Goal: Task Accomplishment & Management: Contribute content

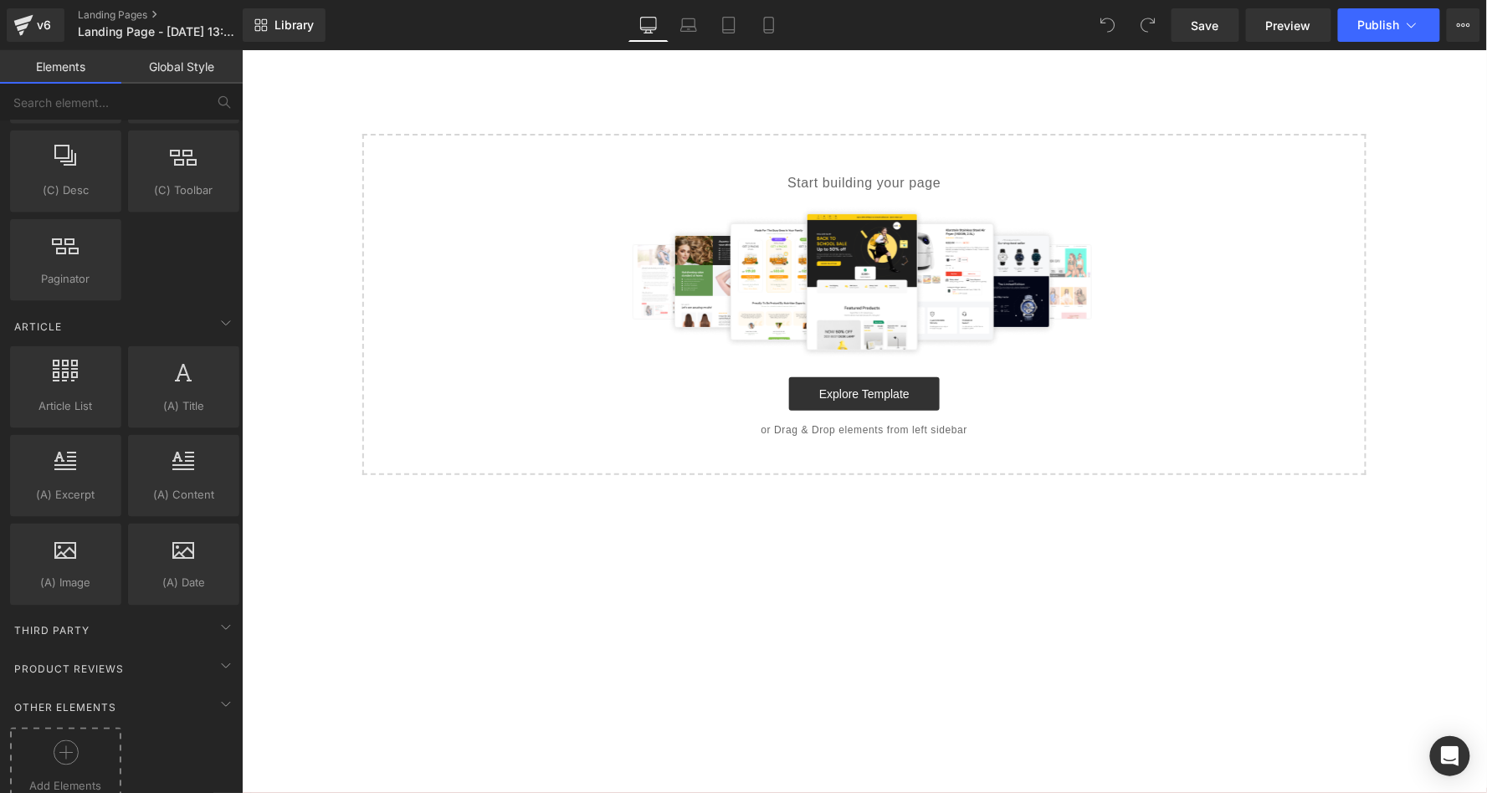
click at [76, 740] on div at bounding box center [65, 759] width 103 height 38
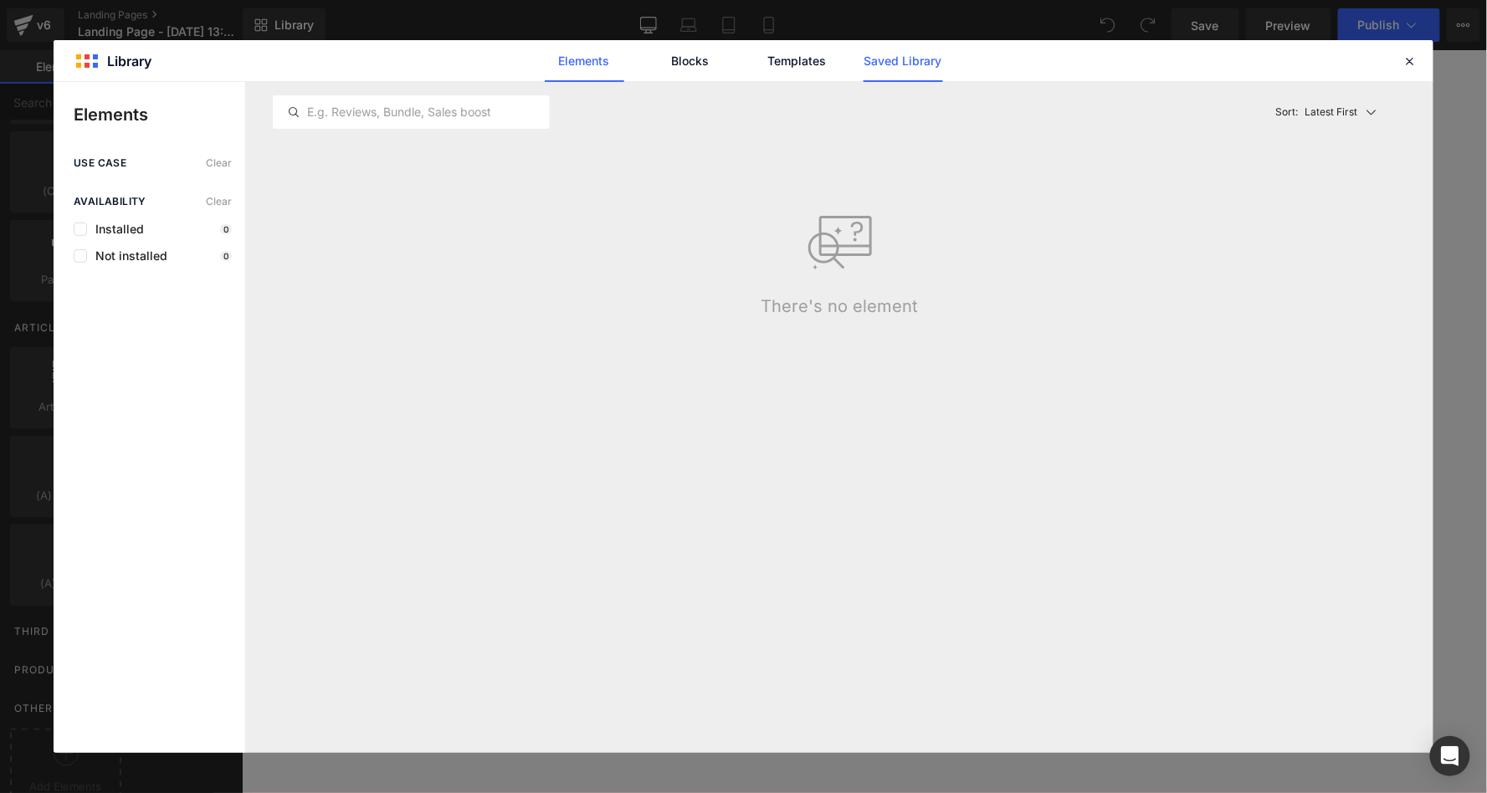
click at [907, 62] on link "Saved Library" at bounding box center [902, 61] width 79 height 42
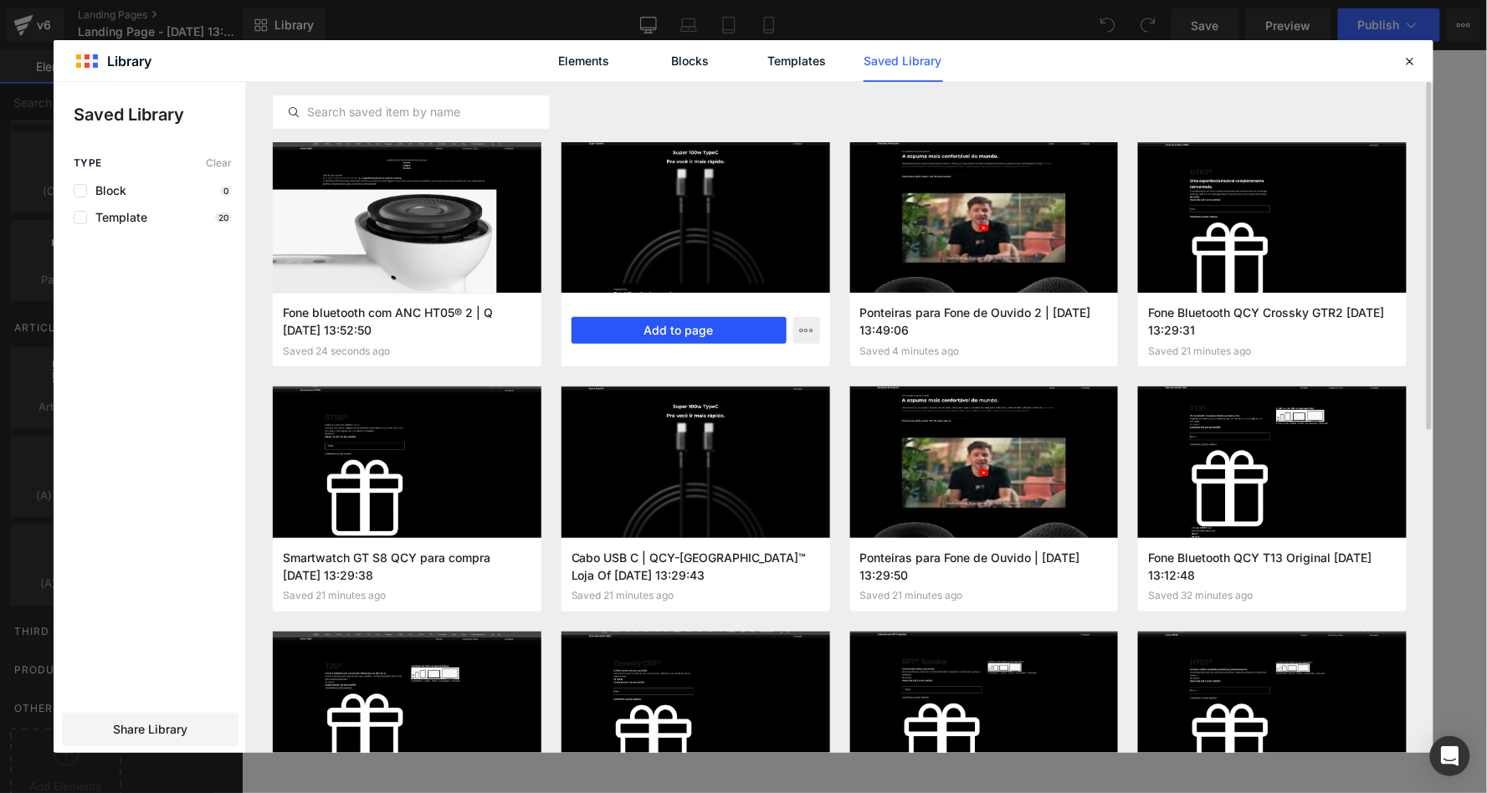
click at [690, 328] on button "Add to page" at bounding box center [678, 330] width 215 height 27
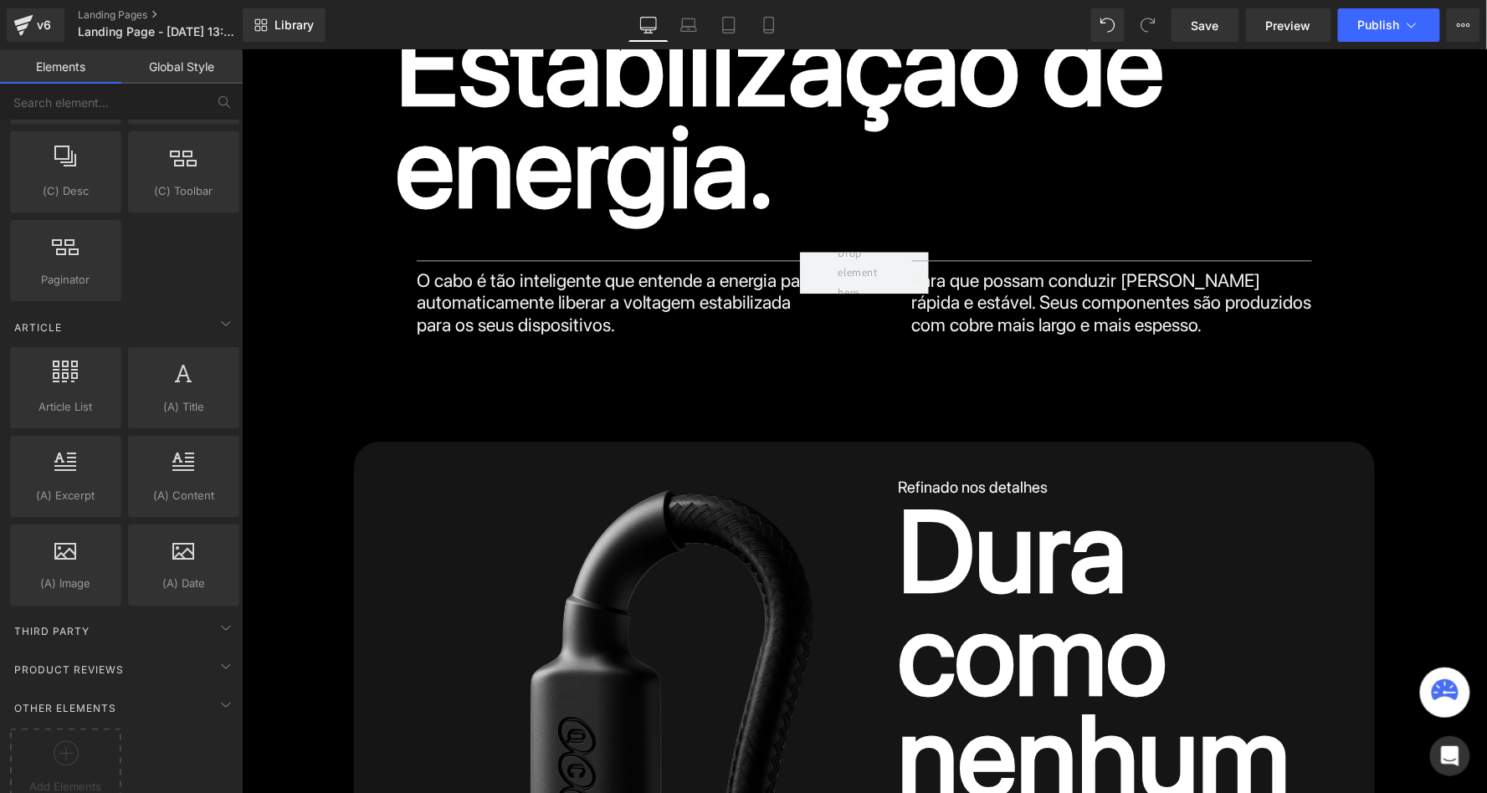
scroll to position [967, 0]
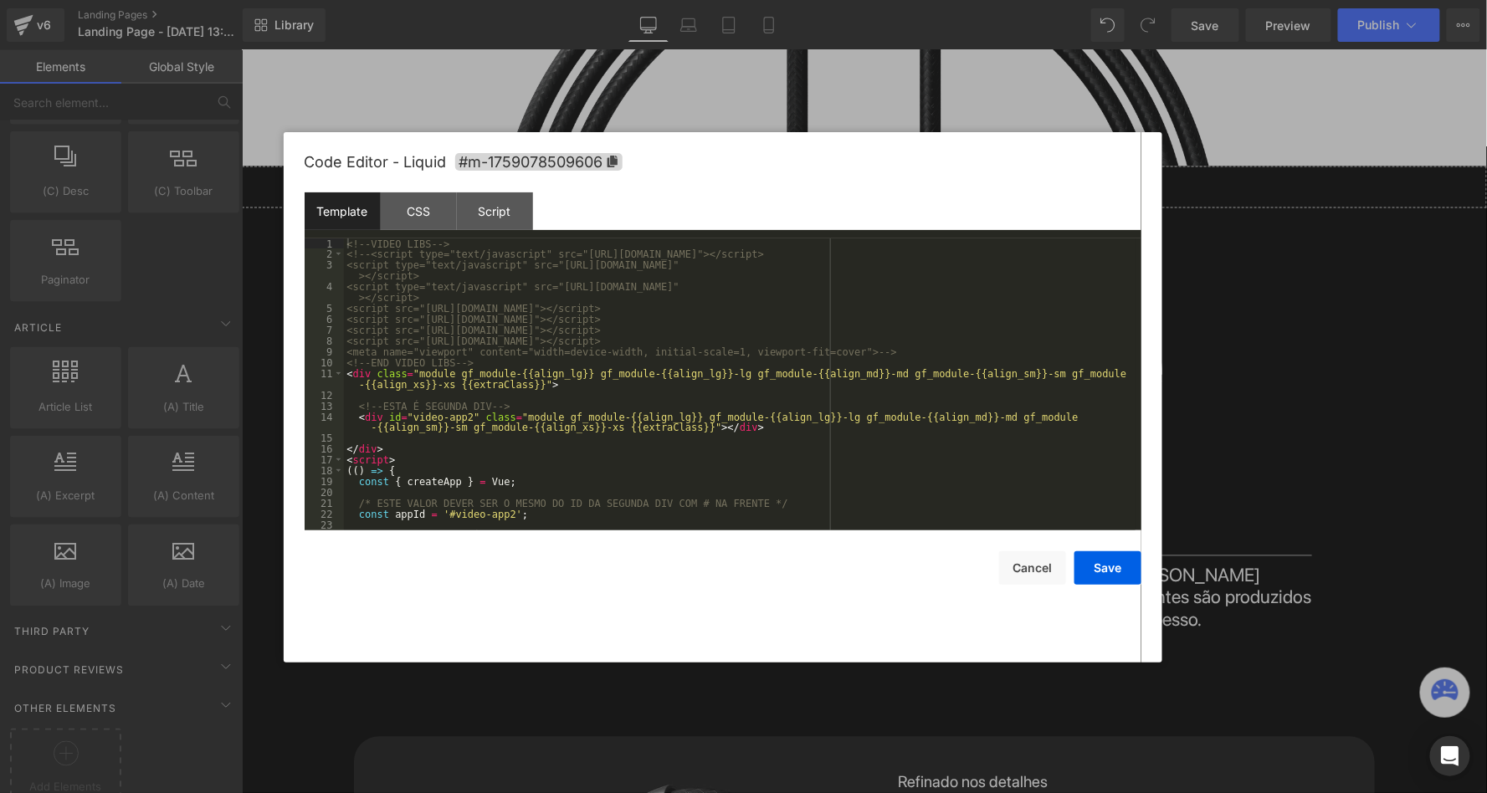
click at [878, 177] on icon at bounding box center [880, 179] width 9 height 10
click at [914, 348] on div "<!-- VIDEO LIBS --> <!-- <script type="text/javascript" src="[URL][DOMAIN_NAME]…" at bounding box center [739, 395] width 791 height 314
click at [378, 250] on div "<!-- VIDEO LIBS --> <!-- <script type="text/javascript" src="[URL][DOMAIN_NAME]…" at bounding box center [739, 395] width 791 height 314
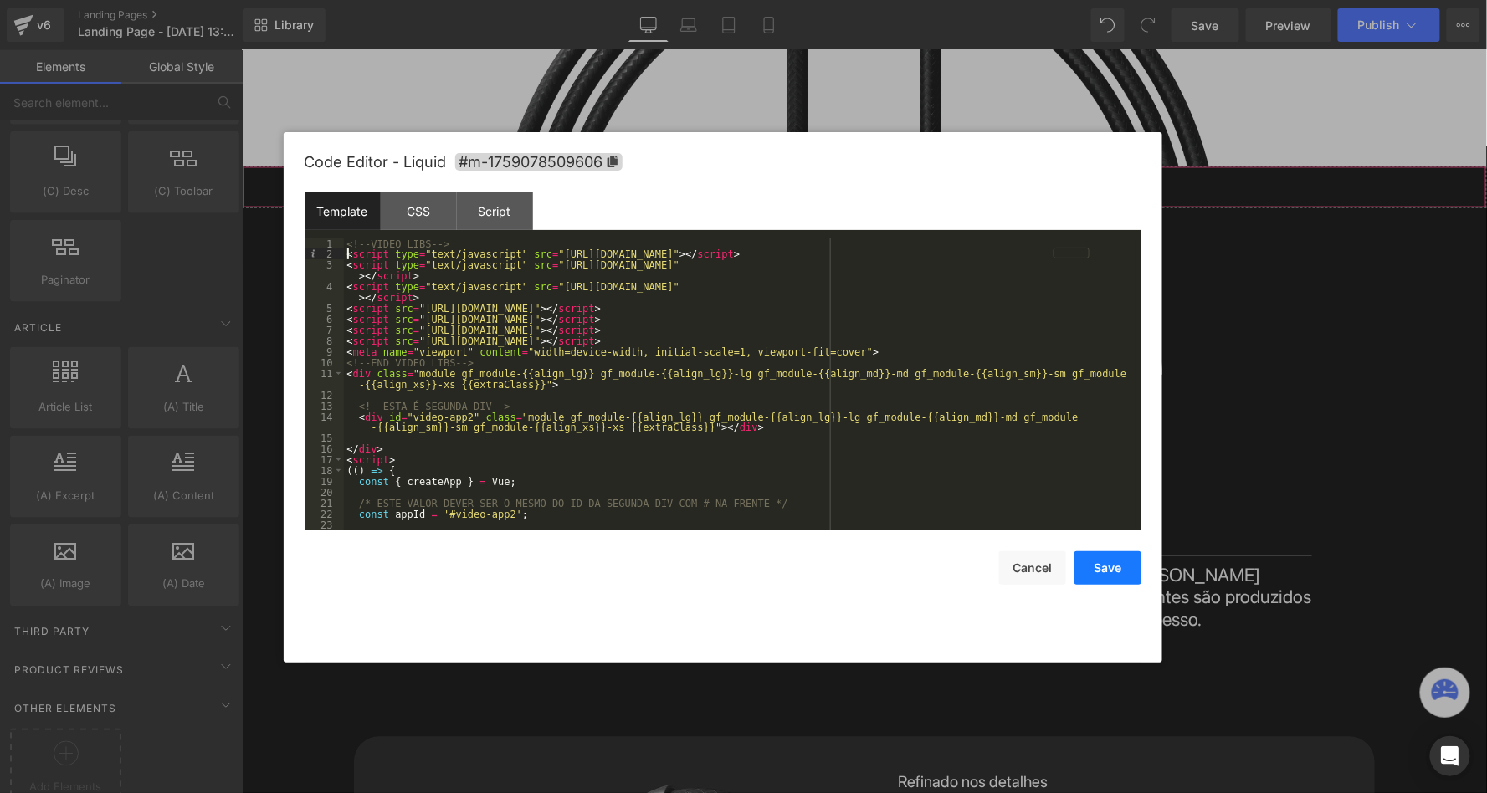
click at [1108, 565] on button "Save" at bounding box center [1107, 567] width 67 height 33
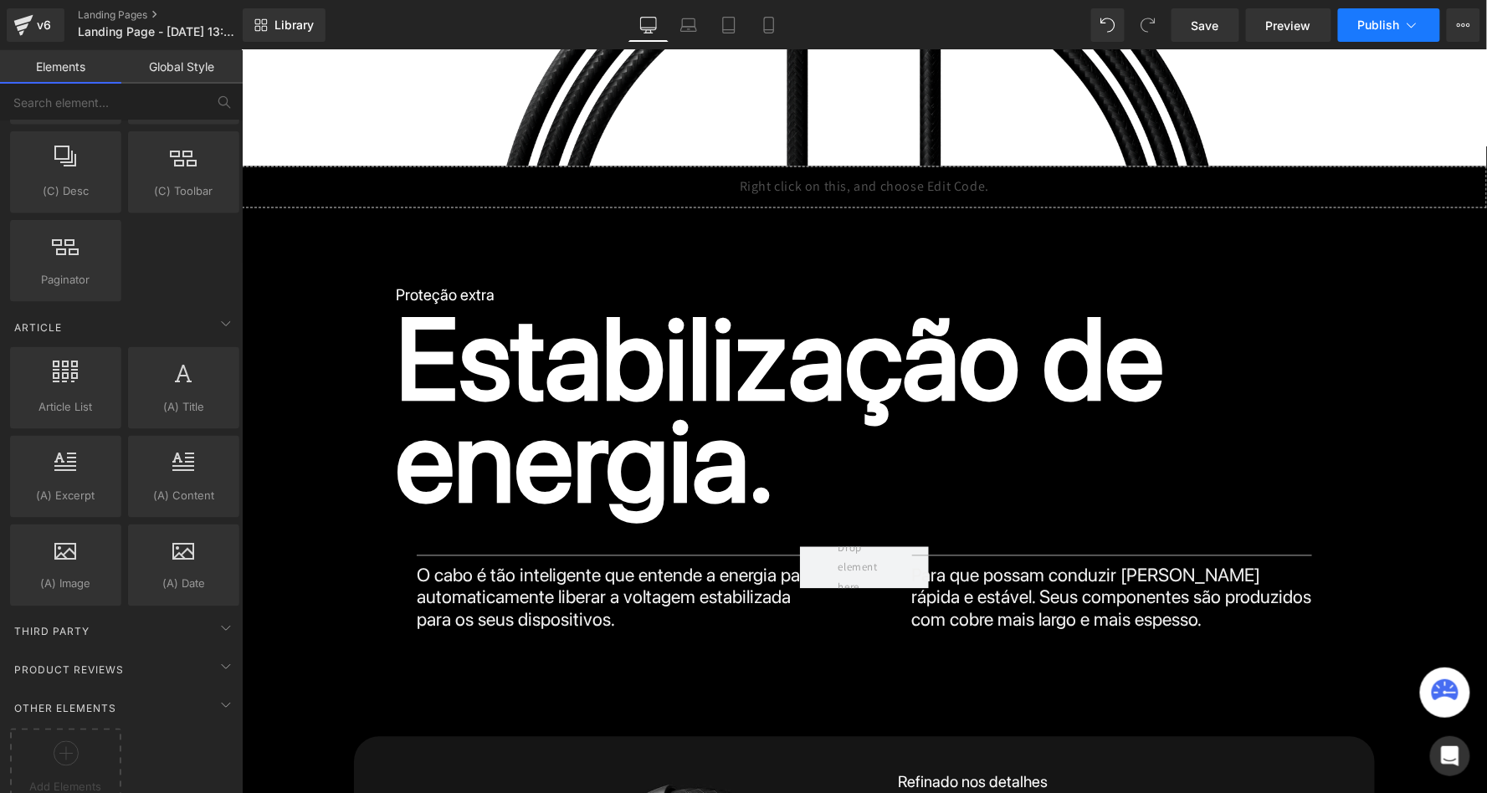
click at [1386, 23] on span "Publish" at bounding box center [1379, 24] width 42 height 13
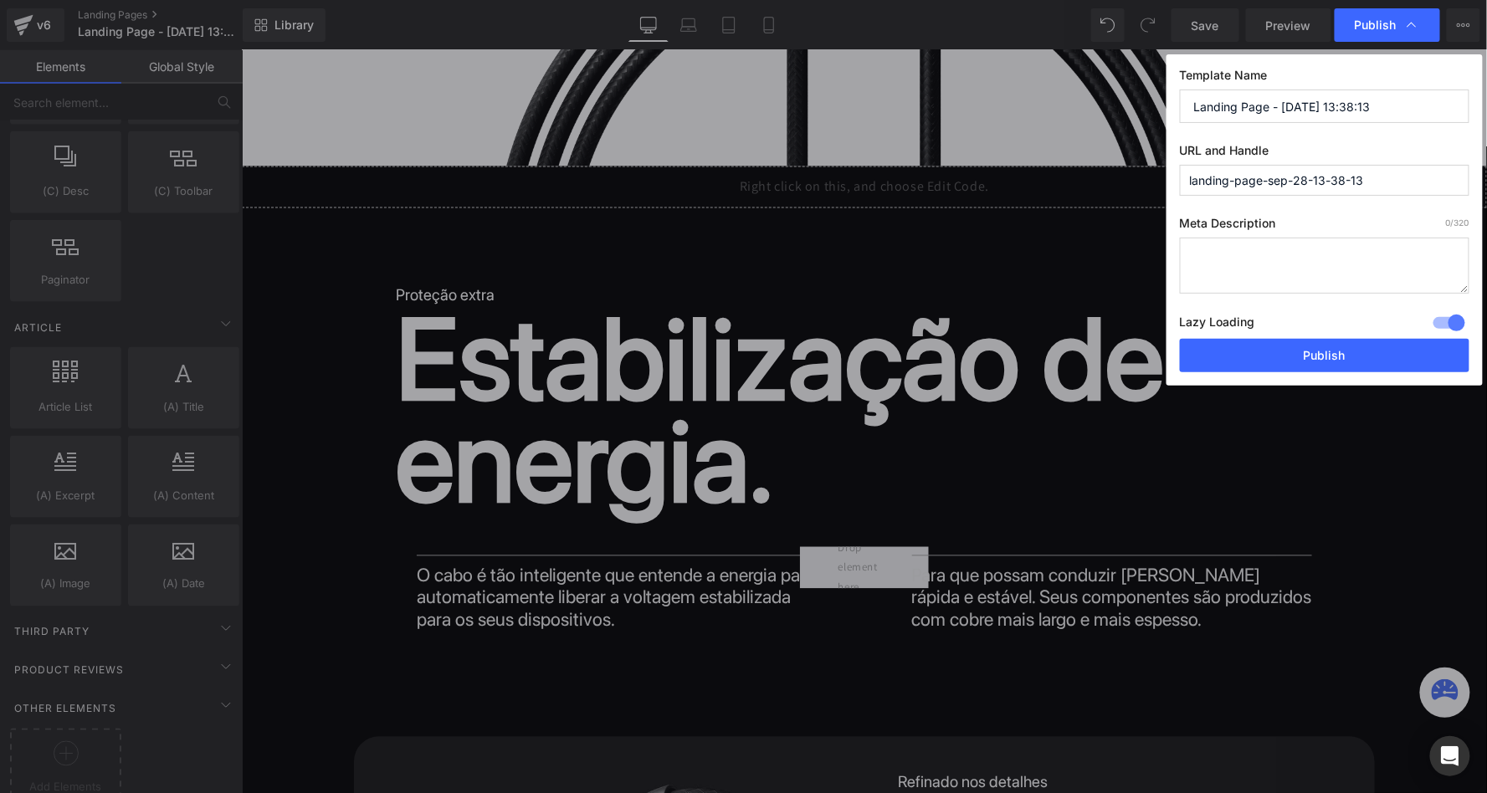
click at [1256, 260] on textarea at bounding box center [1324, 266] width 289 height 56
paste textarea "O novo cabo que deixar seu carregamento até 5x mais rápido para você voar nas a…"
type textarea "O novo cabo que deixar seu carregamento até 5x mais rápido para você voar nas a…"
click at [1303, 154] on label "URL and Handle" at bounding box center [1324, 154] width 289 height 22
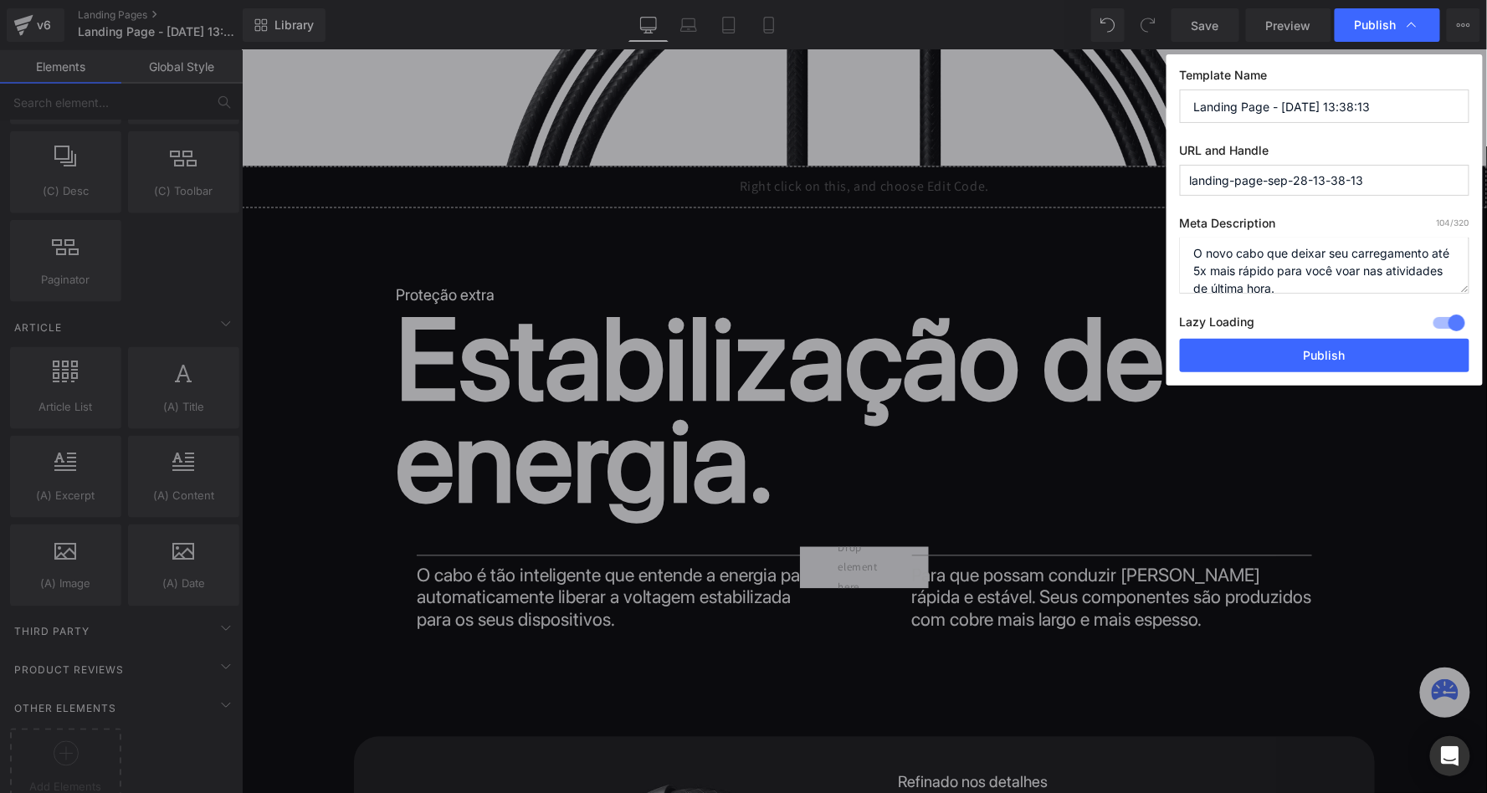
click at [1296, 187] on input "landing-page-sep-28-13-38-13" at bounding box center [1324, 180] width 289 height 31
type input "cable"
click at [1285, 116] on input "Landing Page - [DATE] 13:38:13" at bounding box center [1324, 106] width 289 height 33
paste input "Cabo USB C | QCY-[GEOGRAPHIC_DATA]™ Loja Oficial"
click at [1215, 107] on input "Cabo USB C | QCY-[GEOGRAPHIC_DATA]™ Loja Oficial" at bounding box center [1324, 106] width 289 height 33
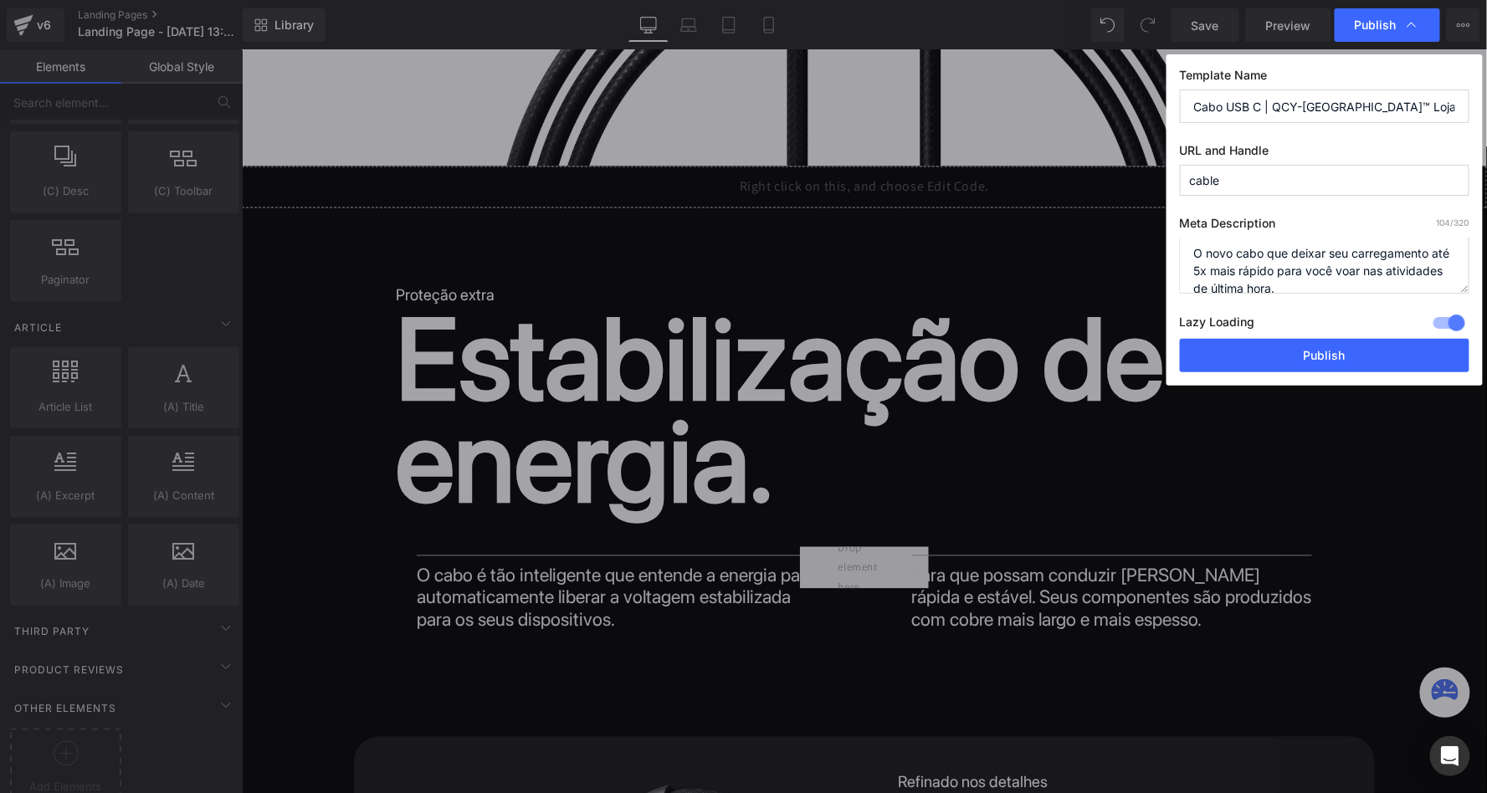
click at [1215, 107] on input "Cabo USB C | QCY-[GEOGRAPHIC_DATA]™ Loja Oficial" at bounding box center [1324, 106] width 289 height 33
paste input "USB C"
click at [1337, 106] on input "Ultra USB-C Cable | QCY-[GEOGRAPHIC_DATA]™ Loja Oficial" at bounding box center [1324, 106] width 289 height 33
type input "Ultra USB-C Cable | QCY U.S. Official Store"
click at [1331, 354] on button "Publish" at bounding box center [1324, 355] width 289 height 33
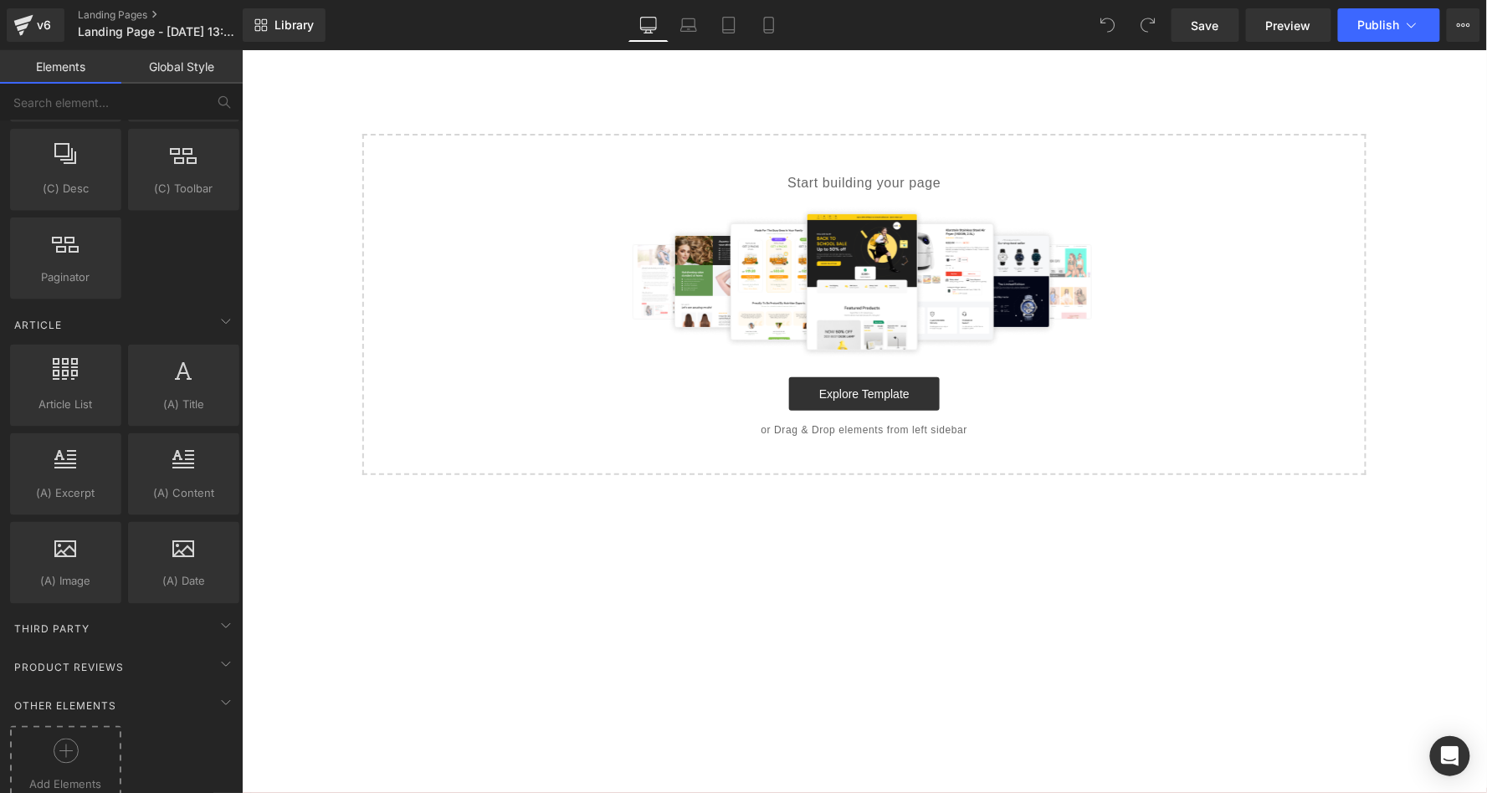
scroll to position [2987, 0]
click at [42, 741] on div at bounding box center [65, 760] width 103 height 38
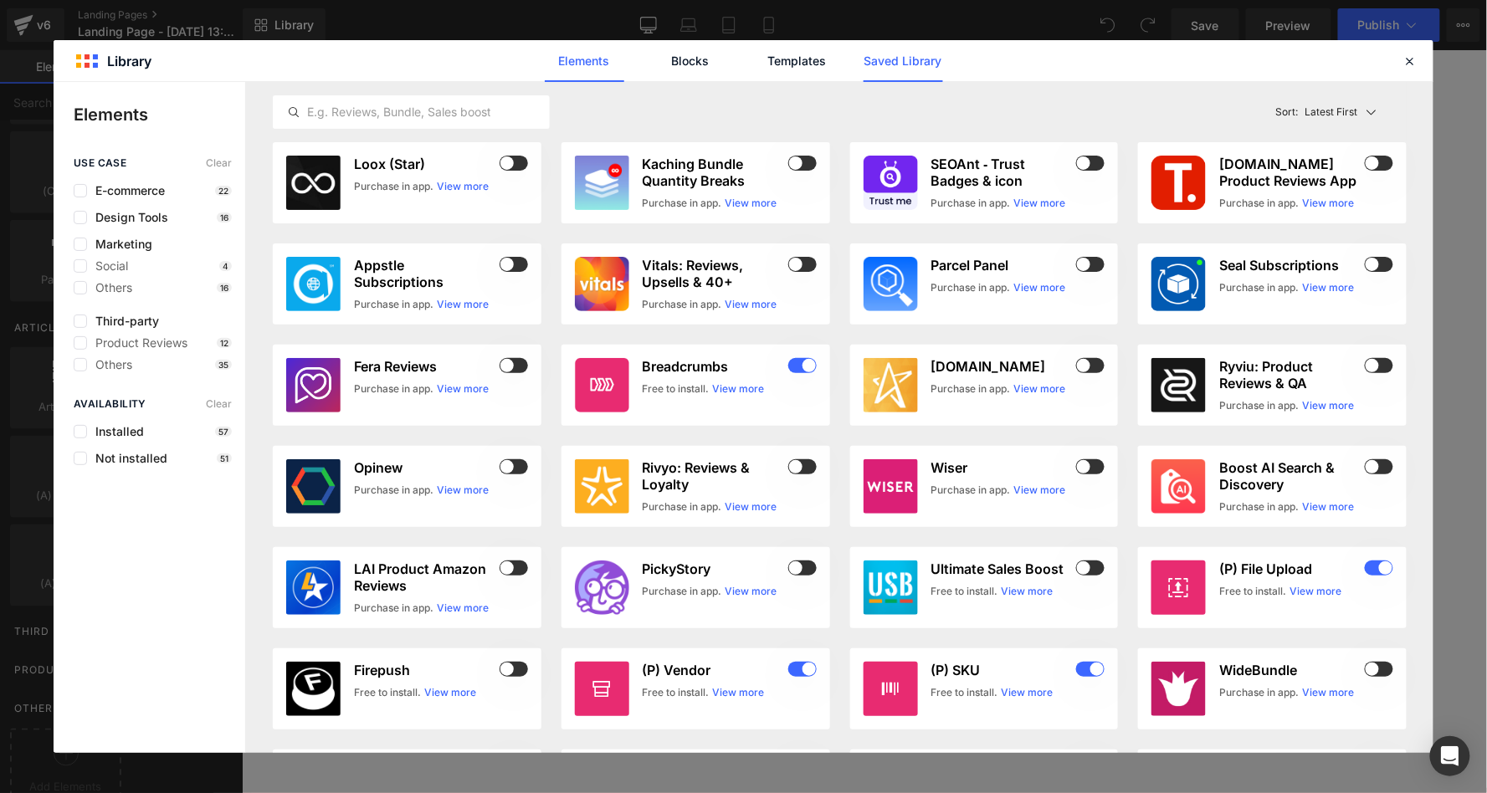
click at [901, 68] on link "Saved Library" at bounding box center [902, 61] width 79 height 42
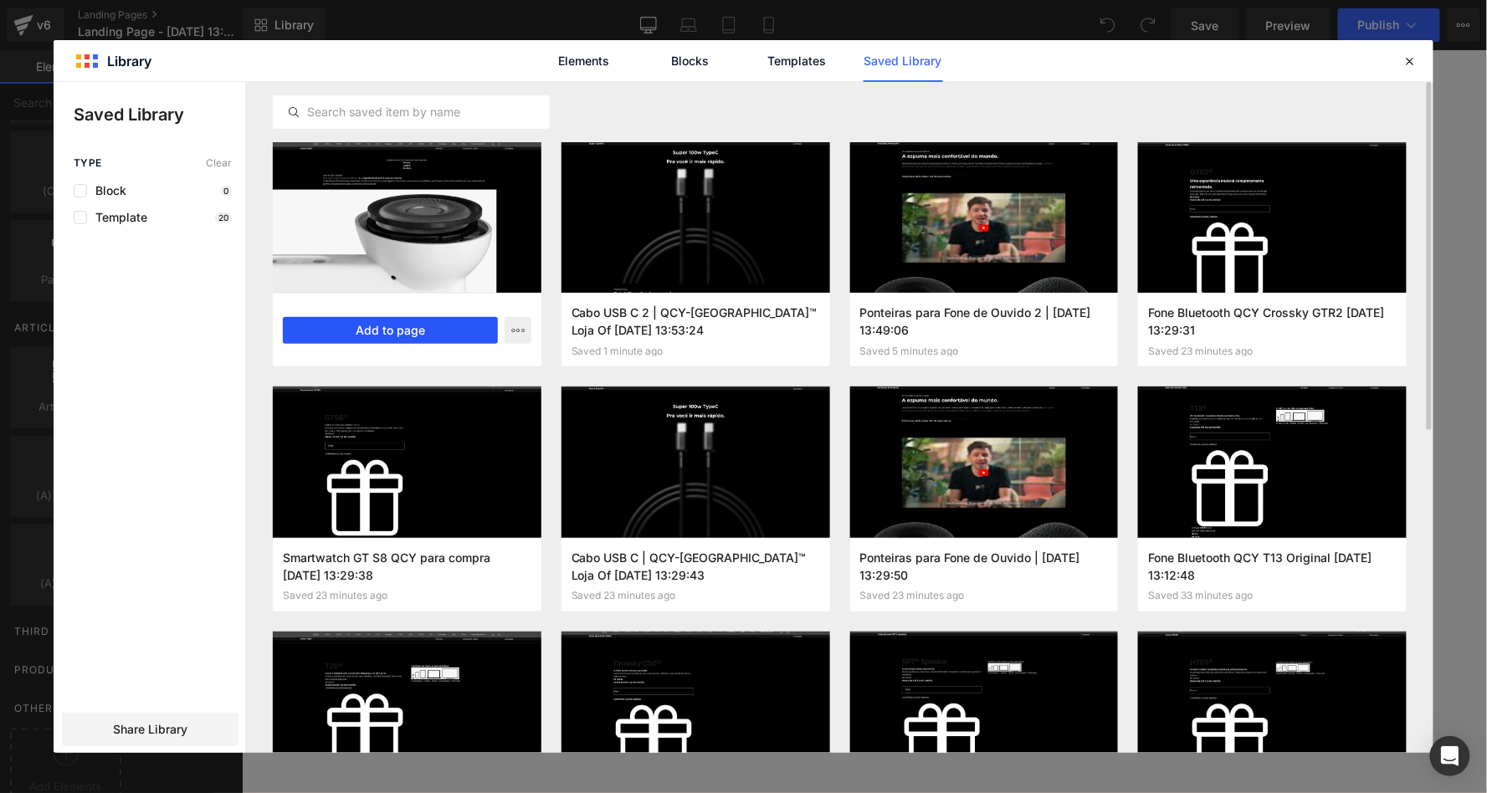
click at [417, 330] on button "Add to page" at bounding box center [390, 330] width 215 height 27
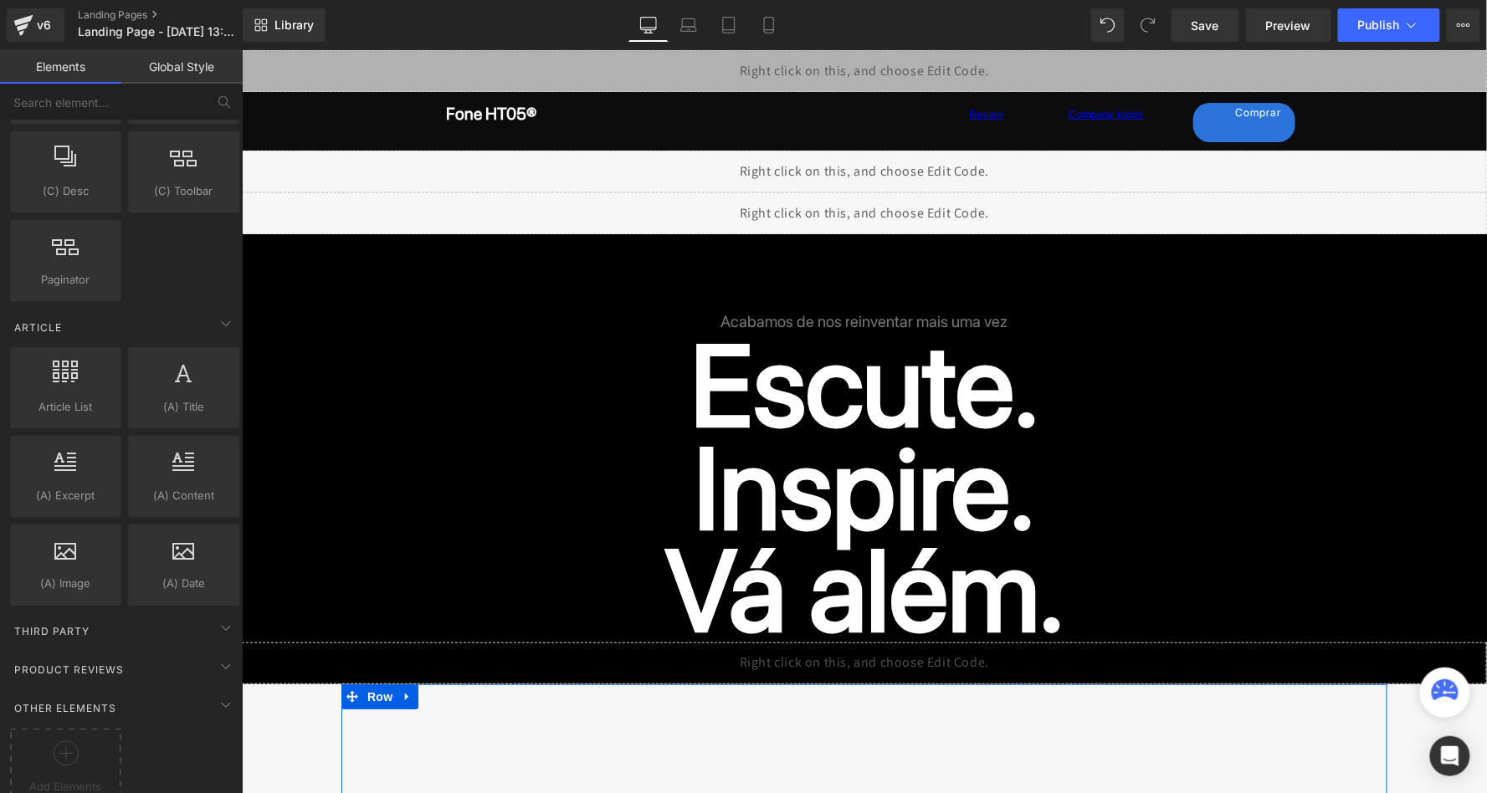
scroll to position [0, 0]
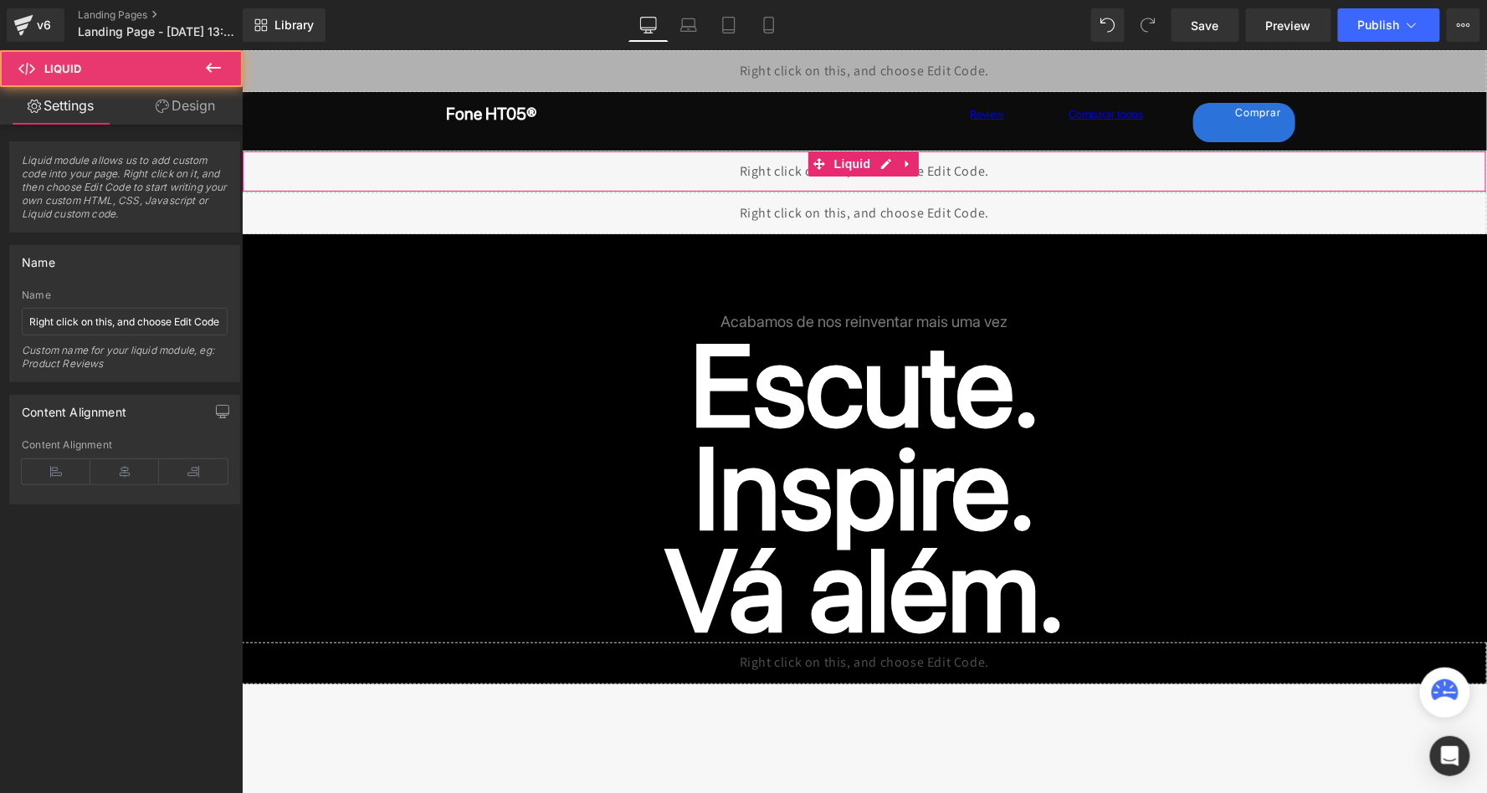
click at [919, 168] on div "Liquid" at bounding box center [863, 171] width 1245 height 42
click at [919, 179] on div "Liquid" at bounding box center [863, 171] width 1245 height 42
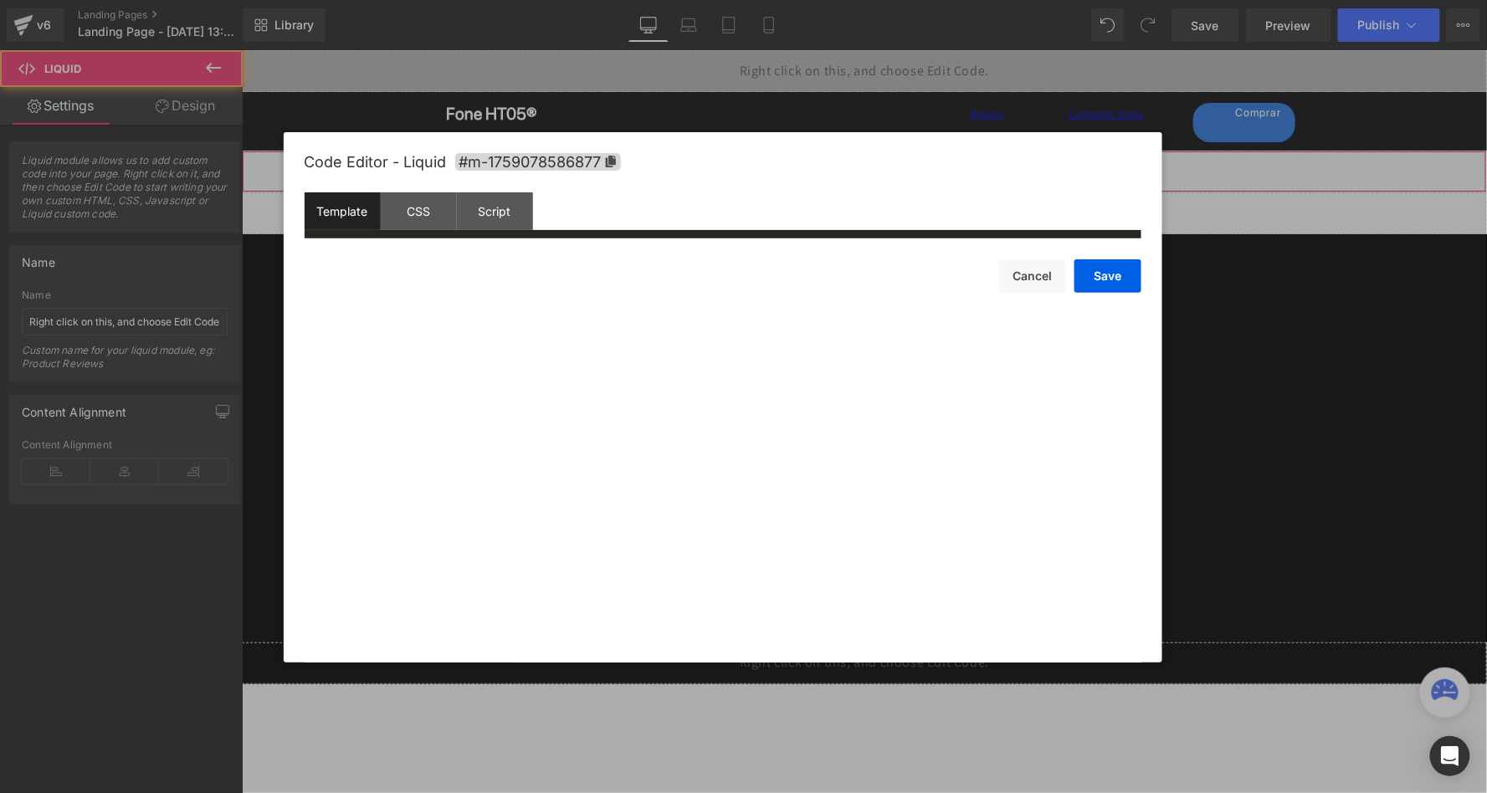
click at [881, 165] on icon at bounding box center [885, 163] width 12 height 13
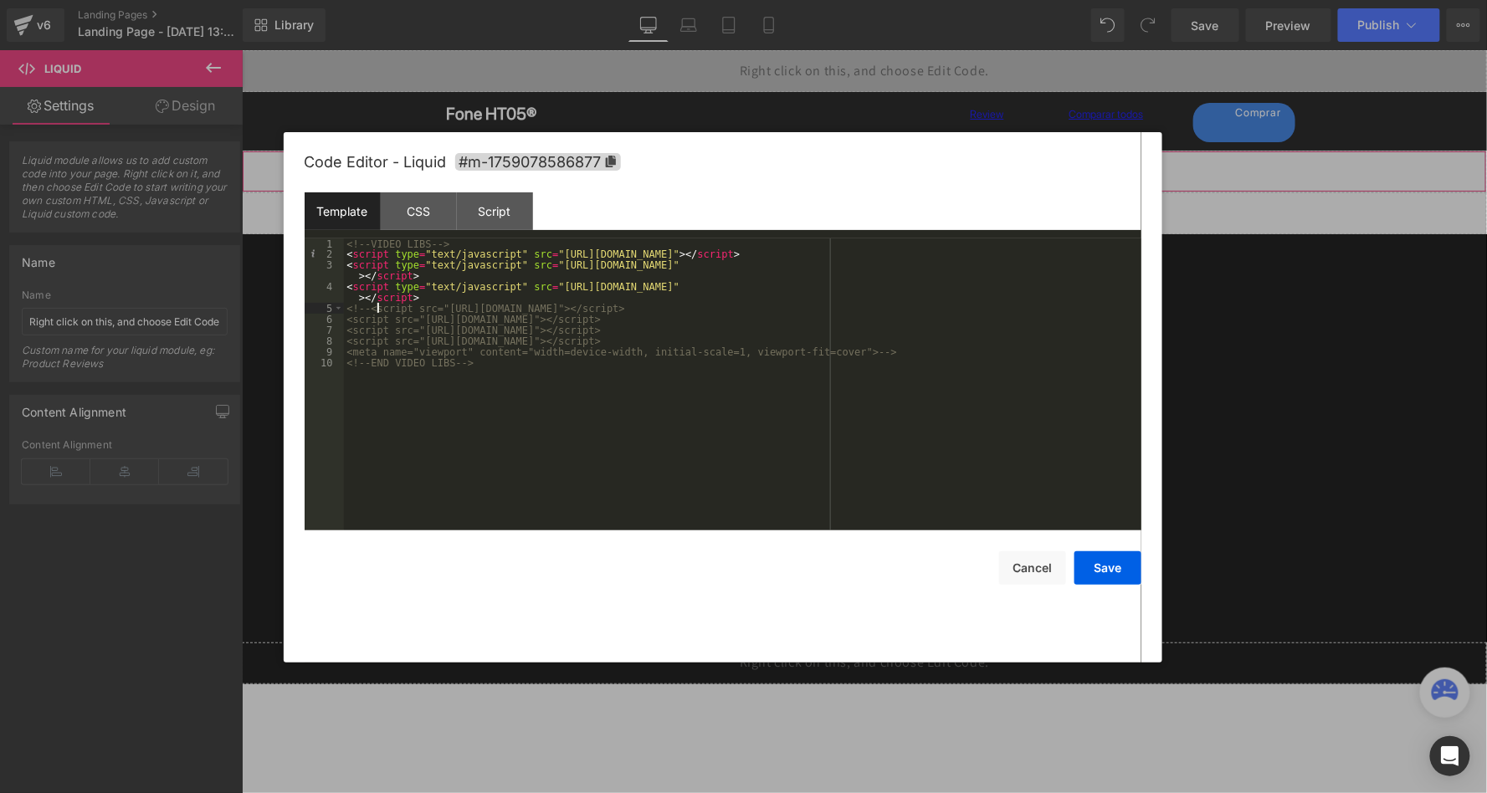
click at [376, 307] on div "<!-- VIDEO LIBS --> < script type = "text/javascript" src = "[URL][DOMAIN_NAME]…" at bounding box center [742, 395] width 797 height 314
click at [913, 353] on div "<!-- VIDEO LIBS --> < script type = "text/javascript" src = "[URL][DOMAIN_NAME]…" at bounding box center [742, 395] width 797 height 314
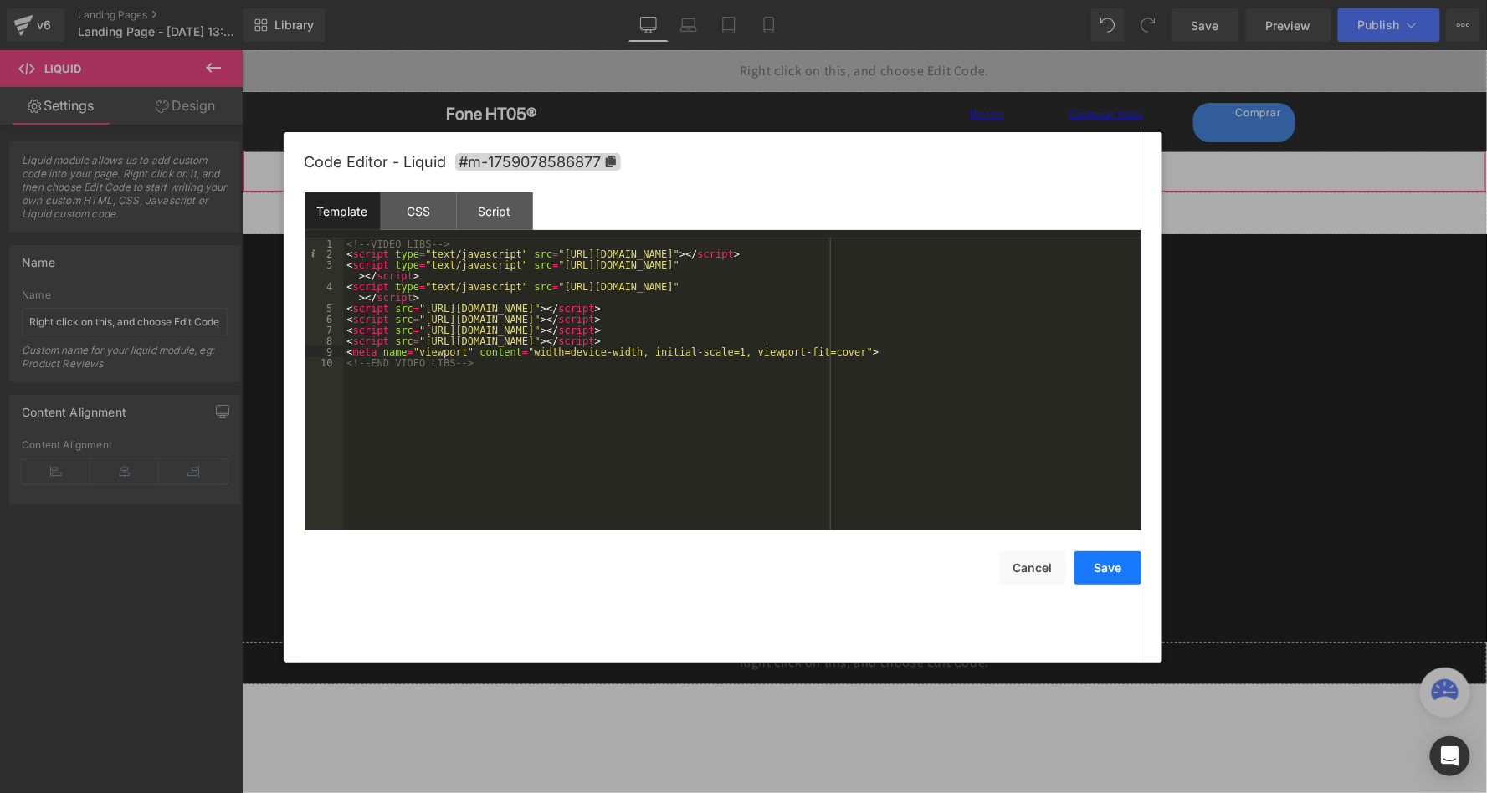
click at [1124, 576] on button "Save" at bounding box center [1107, 567] width 67 height 33
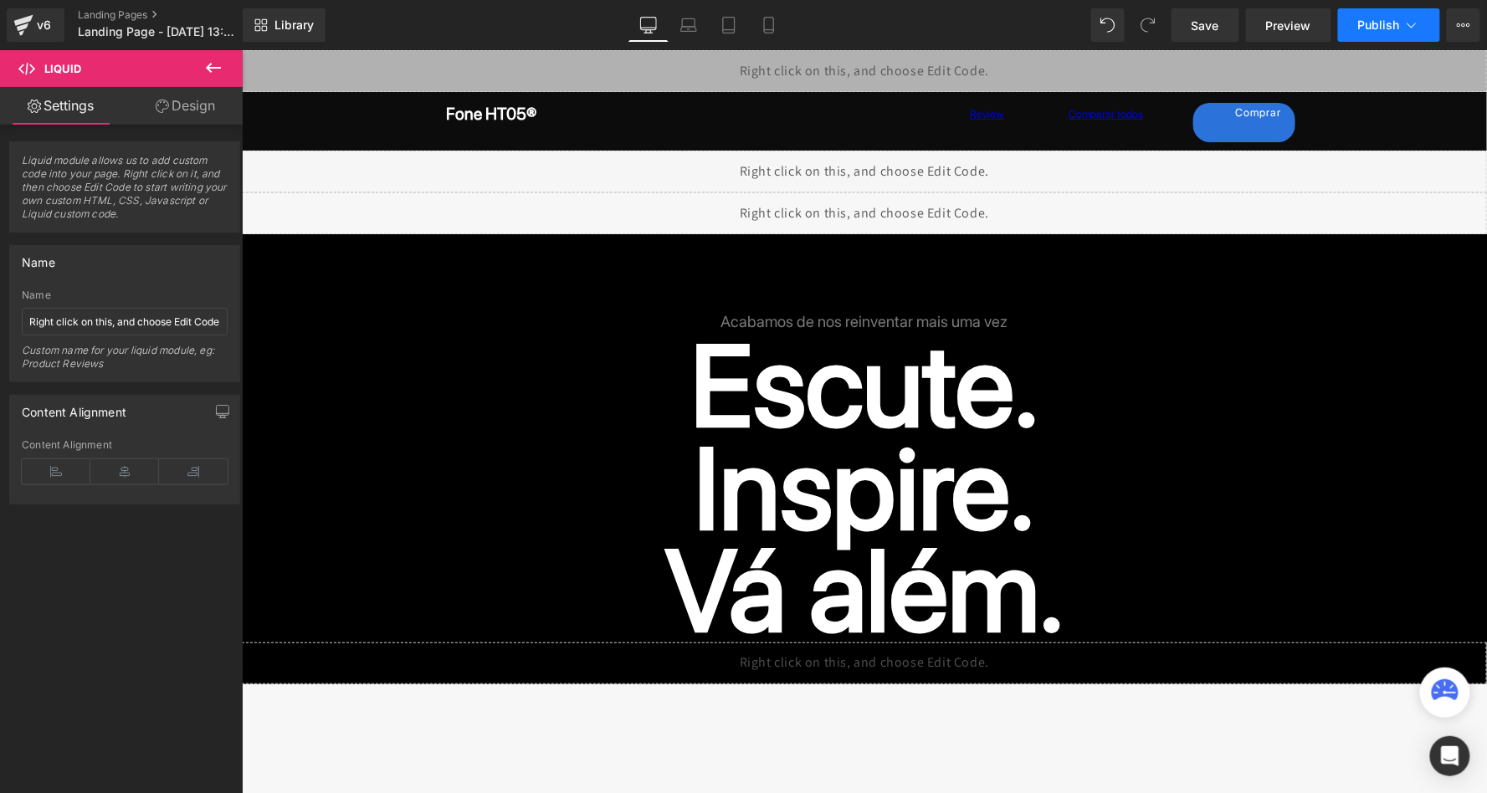
click at [1399, 20] on span "Publish" at bounding box center [1379, 24] width 42 height 13
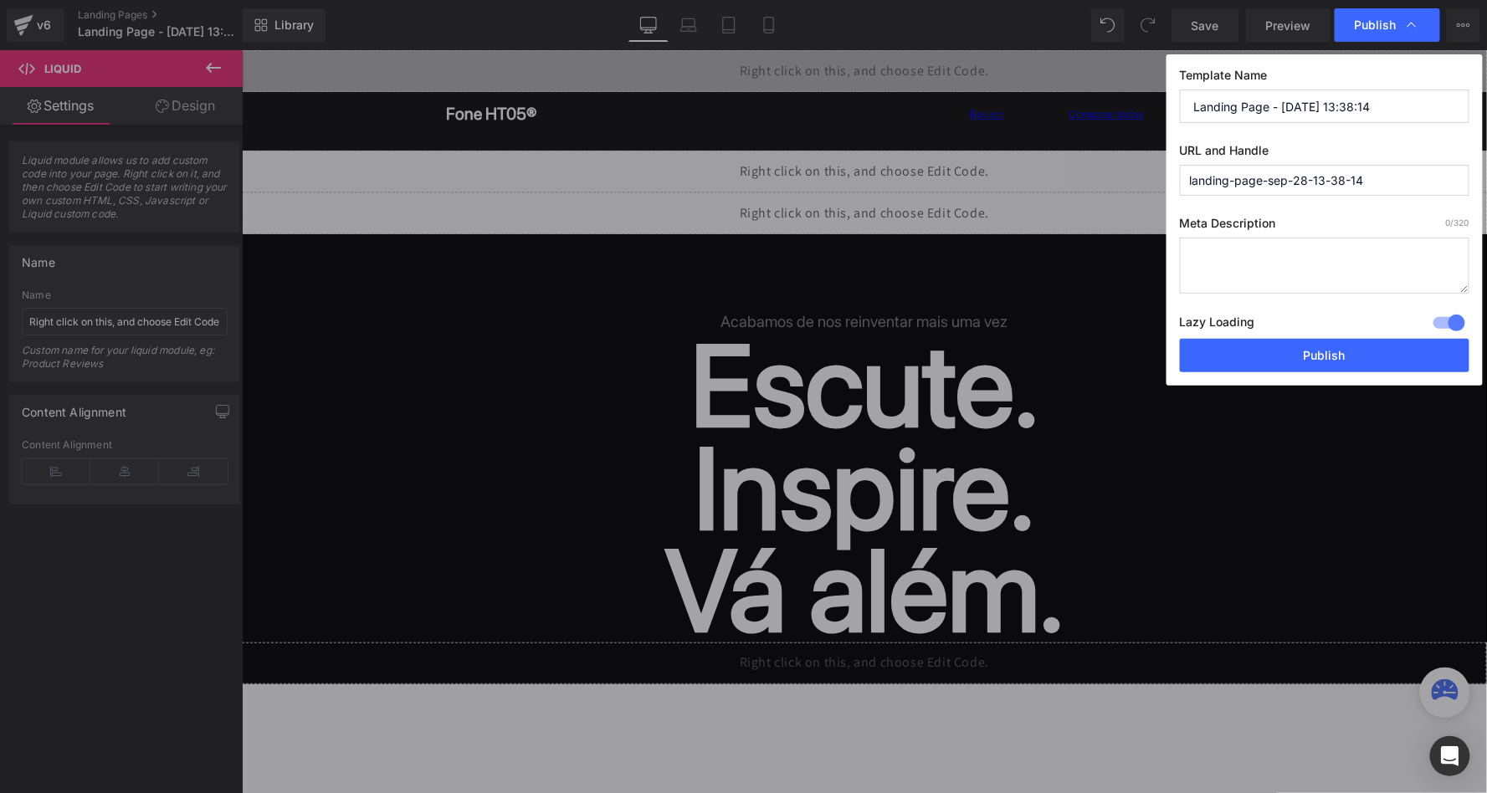
click at [1290, 275] on textarea at bounding box center [1324, 266] width 289 height 56
paste textarea "O HT05 é o nosso fone bluetooth com o novo Cancelamento Ativo de Ruído, próximo…"
type textarea "O HT05 é o nosso fone bluetooth com o novo Cancelamento Ativo de Ruído, próximo…"
click at [1292, 176] on input "landing-page-sep-28-13-38-14" at bounding box center [1324, 180] width 289 height 31
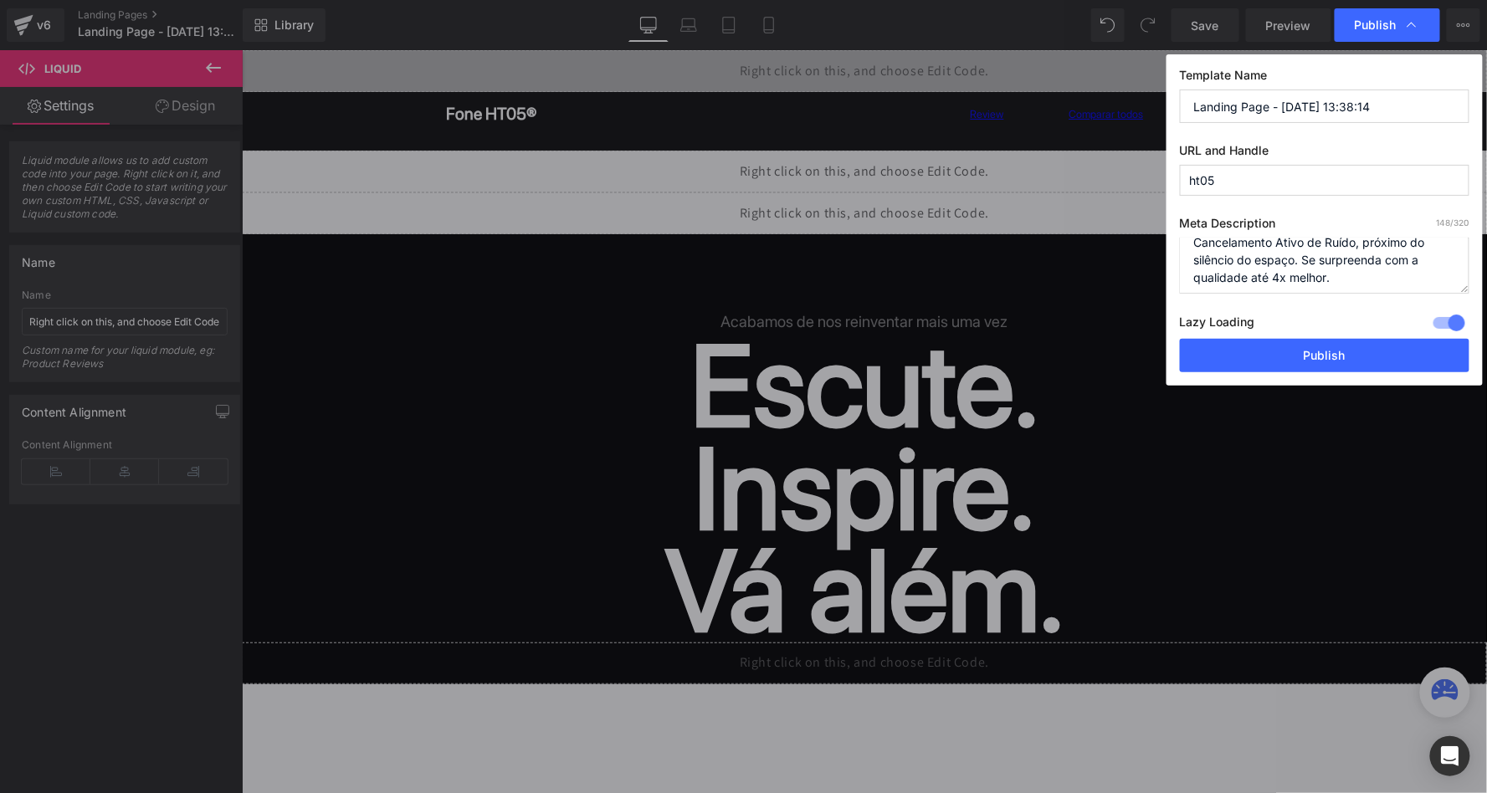
type input "ht05"
click at [1289, 114] on input "Landing Page - [DATE] 13:38:14" at bounding box center [1324, 106] width 289 height 33
paste input "Fone bluetooth com ANC HT05® | QCY-[GEOGRAPHIC_DATA]™ Loja Oficial"
click at [1343, 110] on input "Fone bluetooth com ANC HT05® | QCY-[GEOGRAPHIC_DATA]™ Loja Oficial" at bounding box center [1324, 106] width 289 height 33
type input "Fone bluetooth com ANC HT05® | QCY U.S. Official Store"
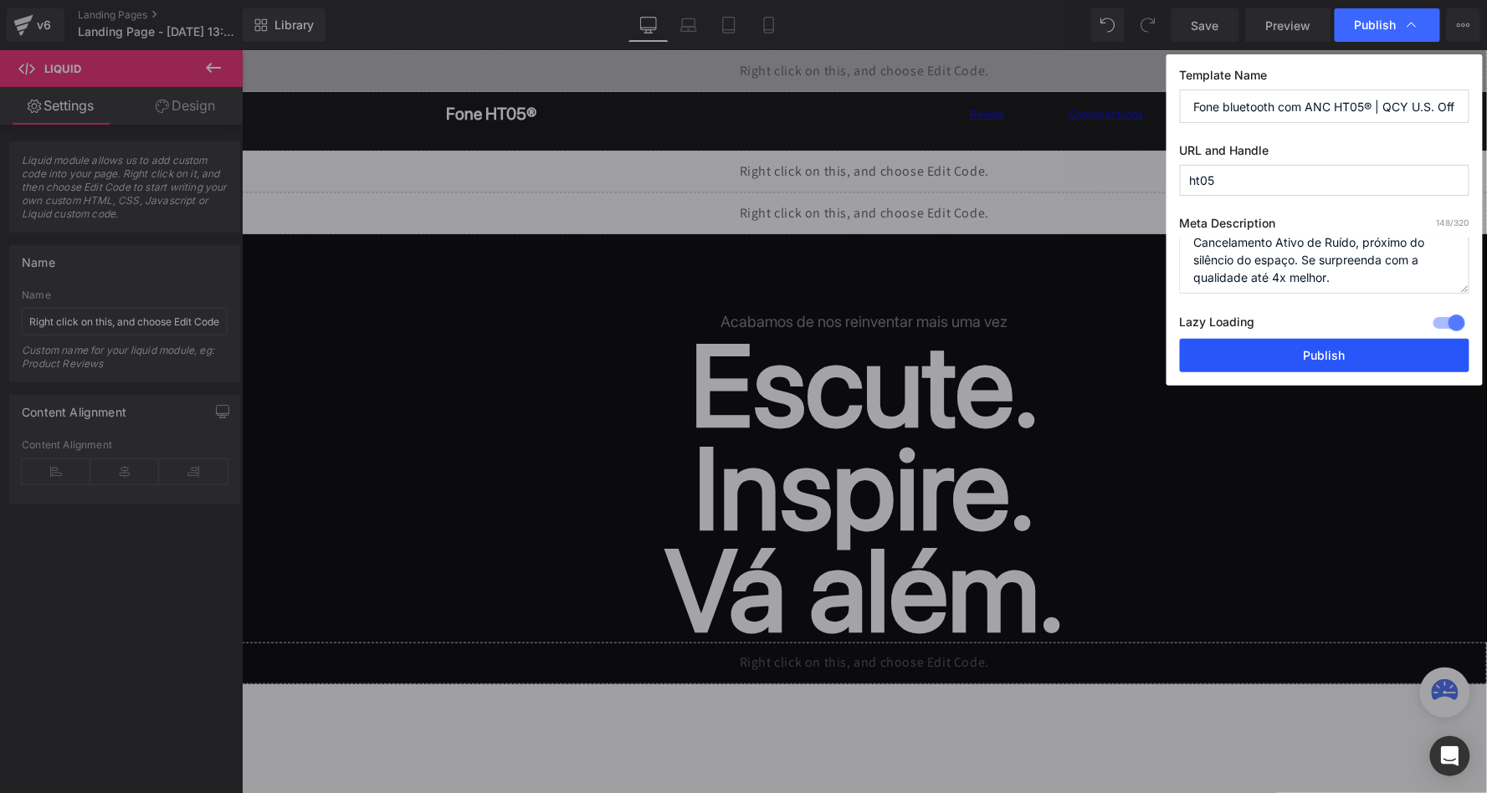
click at [1287, 354] on button "Publish" at bounding box center [1324, 355] width 289 height 33
